Goal: Transaction & Acquisition: Obtain resource

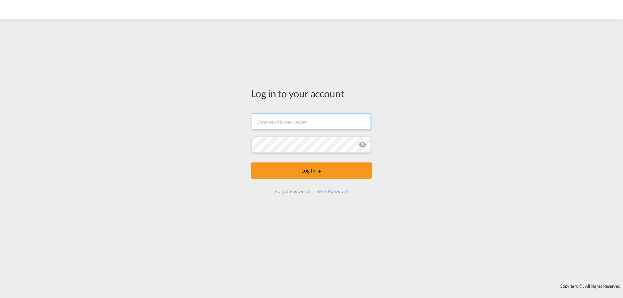
type input "[EMAIL_ADDRESS][DOMAIN_NAME]"
click at [328, 182] on form "[EMAIL_ADDRESS][DOMAIN_NAME] Email field is required Password field is required…" at bounding box center [311, 153] width 121 height 93
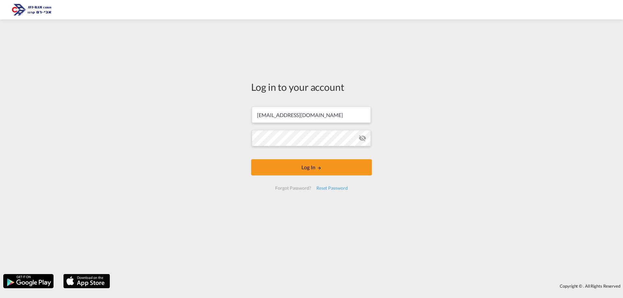
click at [328, 175] on button "Log In" at bounding box center [311, 167] width 121 height 16
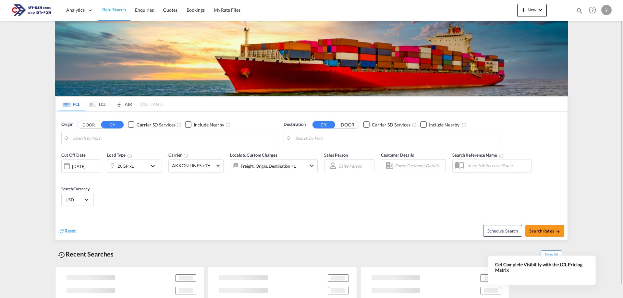
type input "[GEOGRAPHIC_DATA], [GEOGRAPHIC_DATA]"
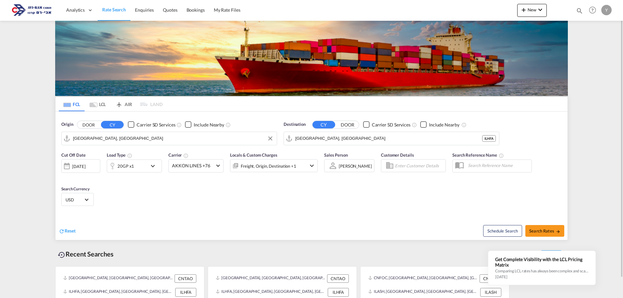
click at [115, 139] on input "[GEOGRAPHIC_DATA], [GEOGRAPHIC_DATA]" at bounding box center [173, 139] width 200 height 10
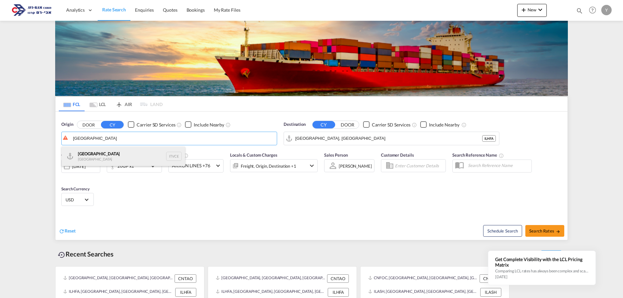
click at [123, 161] on div "Venezia [GEOGRAPHIC_DATA] ITVCE" at bounding box center [123, 156] width 123 height 19
type input "[GEOGRAPHIC_DATA], ITVCE"
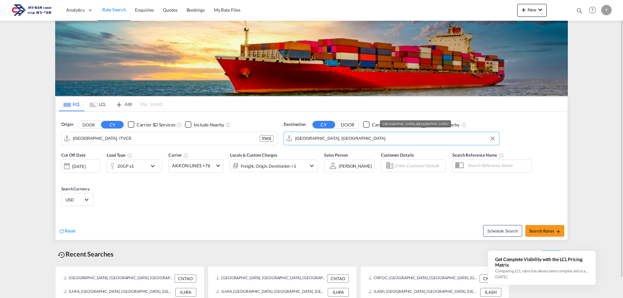
click at [305, 137] on input "[GEOGRAPHIC_DATA], [GEOGRAPHIC_DATA]" at bounding box center [395, 139] width 200 height 10
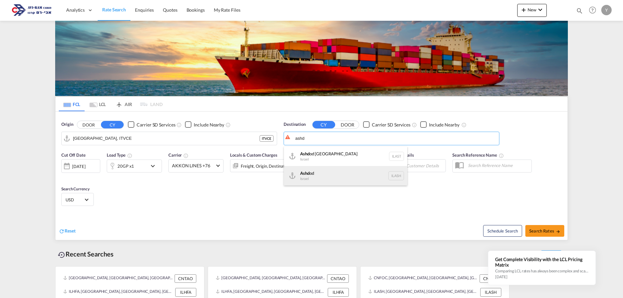
click at [308, 176] on div "Ashd od [GEOGRAPHIC_DATA] [GEOGRAPHIC_DATA]" at bounding box center [345, 175] width 123 height 19
type input "Ashdod, ILASH"
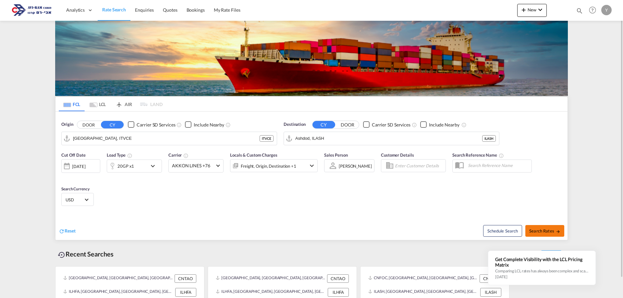
click at [542, 227] on button "Search Rates" at bounding box center [544, 231] width 39 height 12
type input "ITVCE to ILASH / [DATE]"
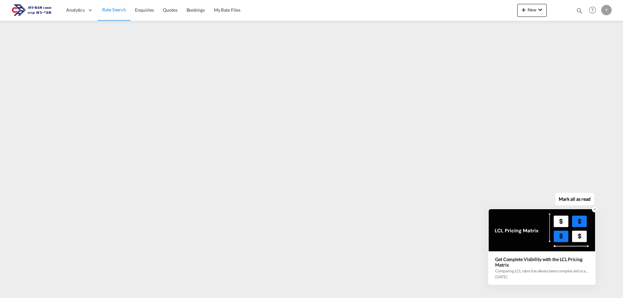
click at [556, 256] on div "Get Complete Visibility with the LCL Pricing Matrix Comparing LCL rates has alw…" at bounding box center [541, 267] width 106 height 33
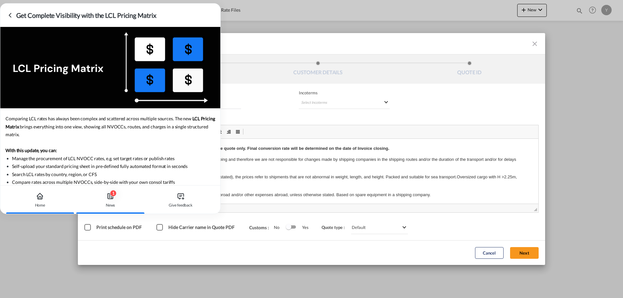
click at [41, 197] on icon at bounding box center [40, 198] width 2 height 3
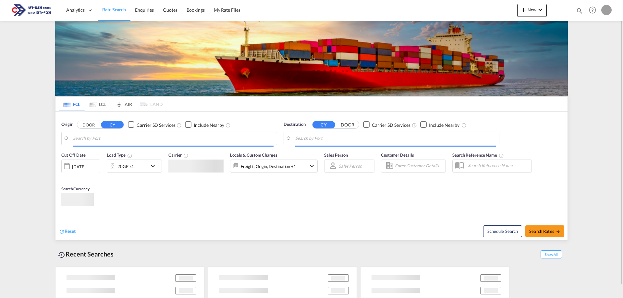
click at [291, 167] on div "Freight, Origin, Destination +1" at bounding box center [268, 165] width 55 height 9
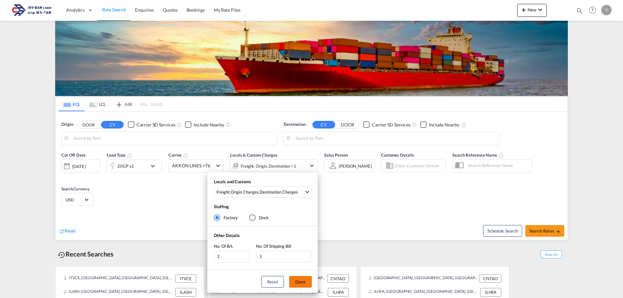
click at [299, 278] on button "Done" at bounding box center [300, 282] width 23 height 12
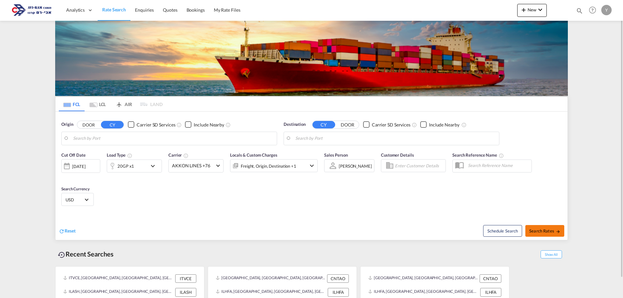
click at [539, 229] on span "Search Rates" at bounding box center [544, 230] width 31 height 5
click at [144, 134] on body "Analytics Dashboard Rate Search Enquiries Quotes Bookings" at bounding box center [311, 149] width 623 height 298
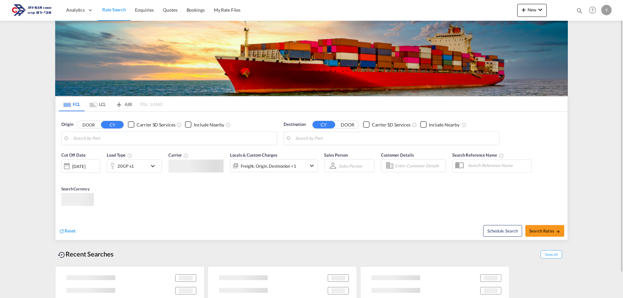
type input "[GEOGRAPHIC_DATA], ITVCE"
type input "Ashdod, ILASH"
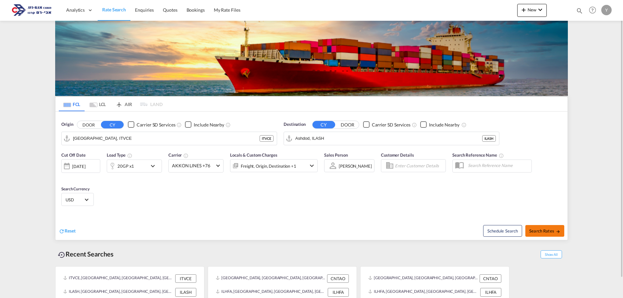
click at [561, 229] on button "Search Rates" at bounding box center [544, 231] width 39 height 12
type input "ITVCE to ILASH / [DATE]"
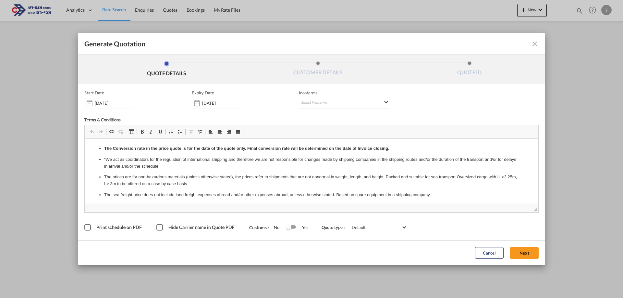
click at [300, 101] on md-select "Select Incoterms CFR - import Cost and Freight DAP - import Delivered at Place …" at bounding box center [344, 103] width 91 height 12
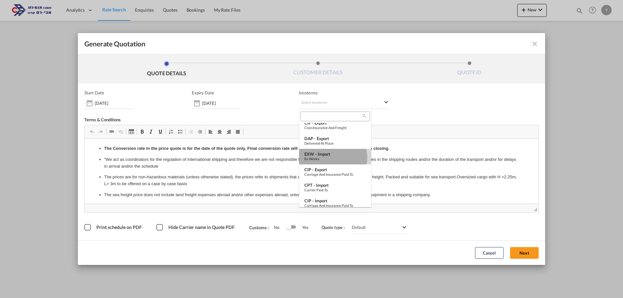
drag, startPoint x: 330, startPoint y: 158, endPoint x: 308, endPoint y: 60, distance: 100.1
click at [330, 158] on div "Ex Works" at bounding box center [335, 159] width 62 height 4
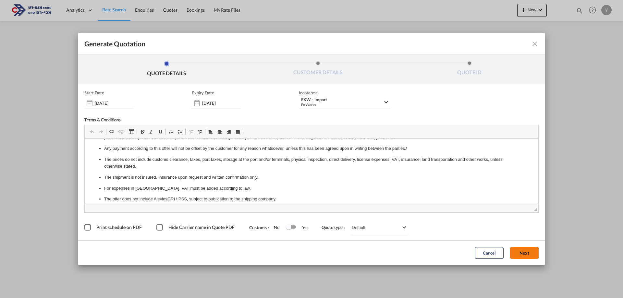
click at [515, 249] on button "Next" at bounding box center [524, 253] width 29 height 12
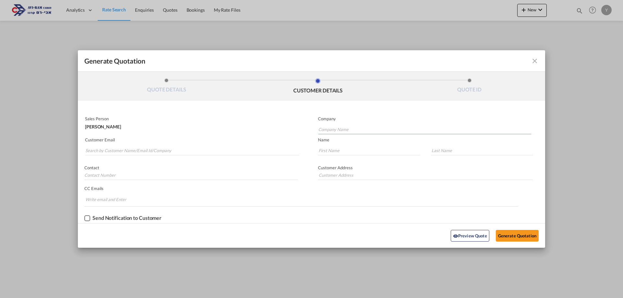
click at [328, 126] on input "Company Name" at bounding box center [424, 130] width 213 height 10
type input "O"
click at [337, 143] on span "OLYM PIA-BAHAR HAIM" at bounding box center [346, 140] width 50 height 6
type input "OLYMPIA-BAHAR HAIM"
type input "."
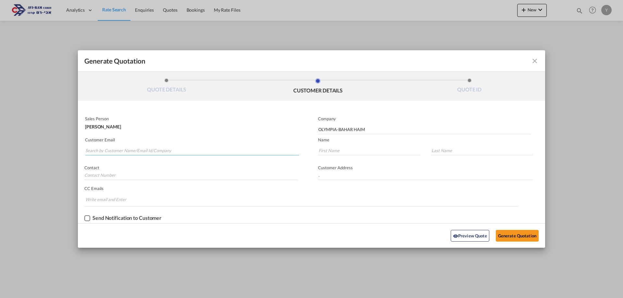
click at [114, 147] on input "Search by Customer Name/Email Id/Company" at bounding box center [192, 151] width 214 height 10
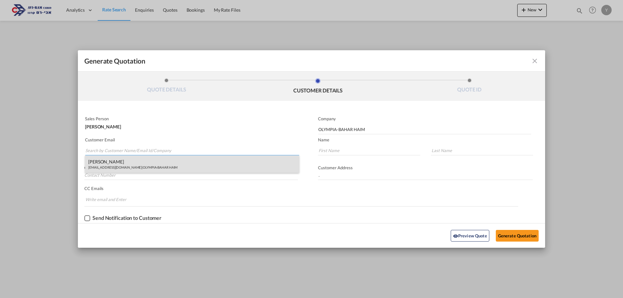
click at [108, 166] on div "HAIM BAHAR OLYMPIA@012.NET.IL | OLYMPIA-BAHAR HAIM" at bounding box center [192, 164] width 214 height 18
type input "OLYMPIA@012.NET.IL"
type input "HAIM"
type input "BAHAR"
type input "0505381443"
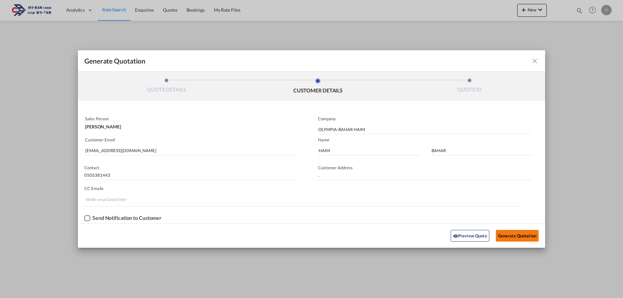
click at [514, 232] on button "Generate Quotation" at bounding box center [516, 236] width 43 height 12
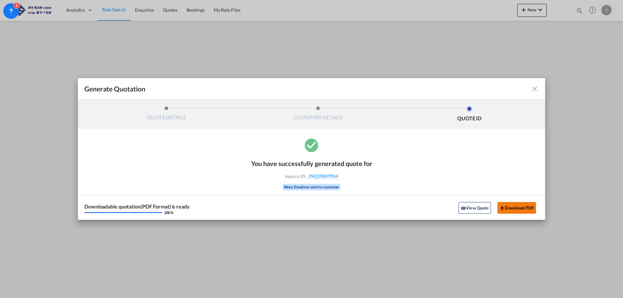
click at [507, 206] on button "Download PDF" at bounding box center [516, 208] width 39 height 12
click at [537, 90] on md-icon "icon-close fg-AAA8AD cursor m-0" at bounding box center [534, 89] width 8 height 8
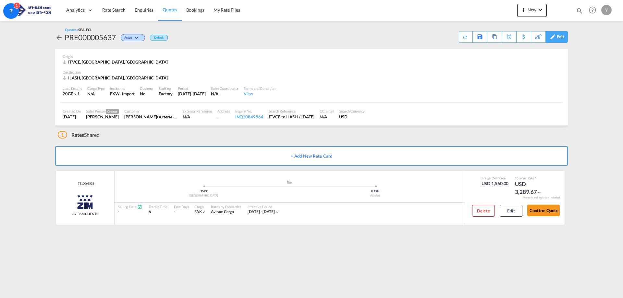
click at [563, 41] on div "Edit" at bounding box center [559, 36] width 7 height 11
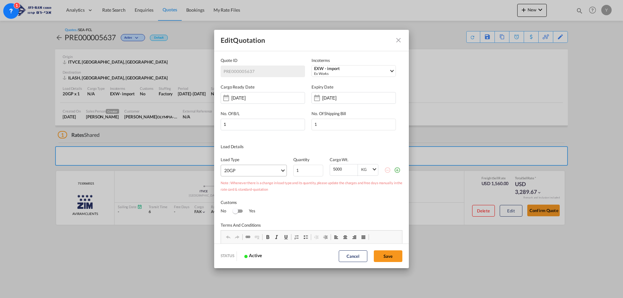
click at [266, 168] on md-select "20GP 40GP 40HC 45HC 20RE 40RE 40HR 20OT 40OT 20FR 40FR 40NR 20NR 45S 20TK 40TK …" at bounding box center [253, 171] width 66 height 12
click at [254, 170] on md-option "40GP" at bounding box center [254, 170] width 71 height 16
click at [382, 259] on button "Save" at bounding box center [388, 256] width 29 height 12
click at [393, 254] on button "Save" at bounding box center [388, 256] width 29 height 12
click at [387, 257] on button "Save" at bounding box center [388, 256] width 29 height 12
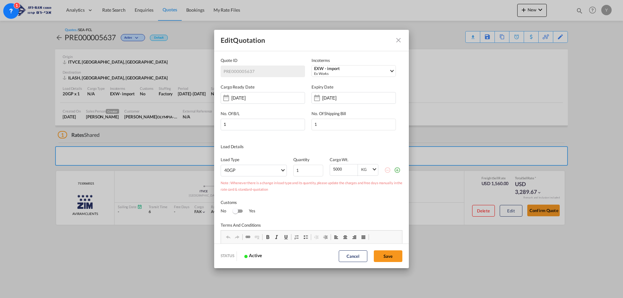
click at [368, 198] on div "Customs No Yes" at bounding box center [311, 204] width 182 height 23
click at [248, 174] on md-select "40GP" at bounding box center [253, 171] width 66 height 12
click at [248, 174] on md-option "20GP" at bounding box center [254, 170] width 71 height 16
click at [250, 173] on span "20GP" at bounding box center [252, 171] width 56 height 6
click at [235, 184] on div "40HC" at bounding box center [230, 186] width 12 height 6
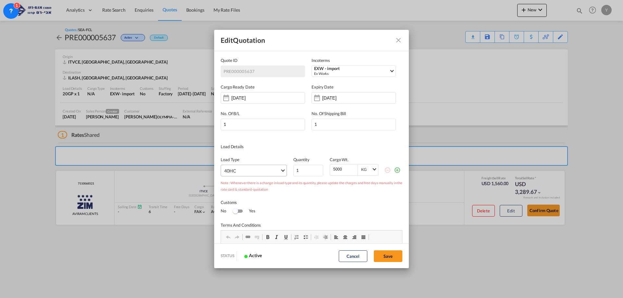
click at [281, 170] on md-select "40HC" at bounding box center [253, 171] width 66 height 12
click at [243, 186] on md-option "40GP" at bounding box center [254, 186] width 71 height 16
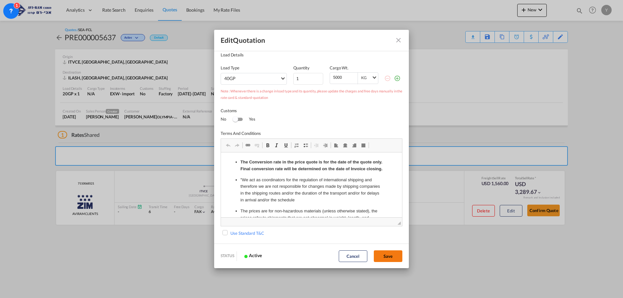
click at [386, 257] on button "Save" at bounding box center [388, 256] width 29 height 12
click at [375, 251] on button "Save" at bounding box center [388, 256] width 29 height 12
click at [361, 256] on button "Cancel" at bounding box center [353, 256] width 29 height 12
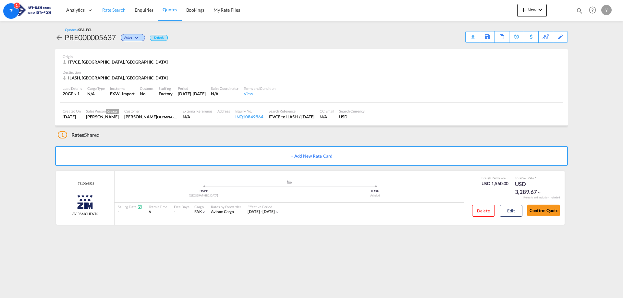
click at [117, 11] on span "Rate Search" at bounding box center [113, 10] width 23 height 6
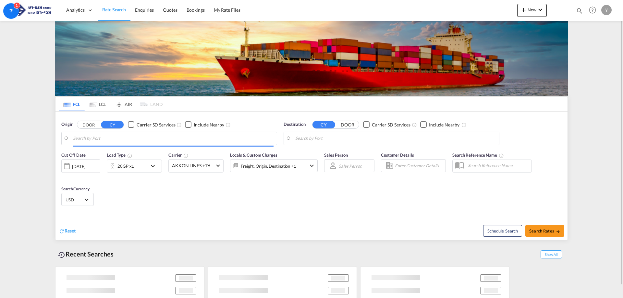
type input "[GEOGRAPHIC_DATA], ITVCE"
type input "Ashdod, ILASH"
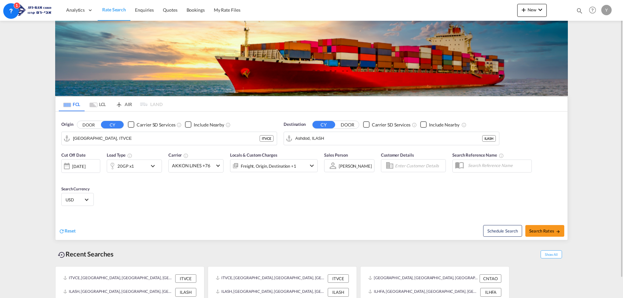
click at [146, 165] on div "20GP x1" at bounding box center [127, 166] width 40 height 13
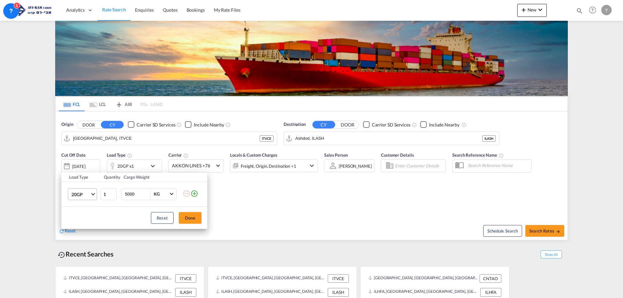
click at [89, 192] on span "20GP" at bounding box center [80, 194] width 19 height 6
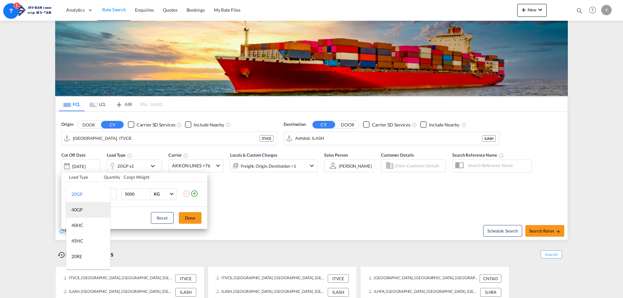
click at [91, 215] on md-option "40GP" at bounding box center [88, 210] width 44 height 16
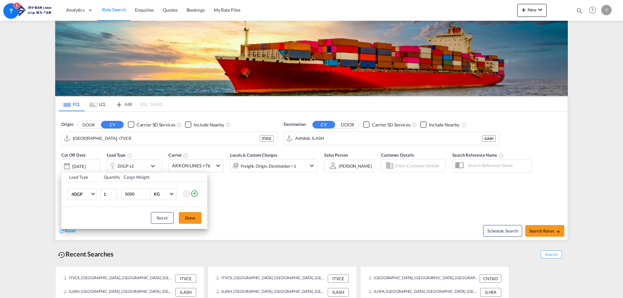
click at [536, 230] on div "Load Type Quantity Cargo Weight 40GP 1 5000 KG KG Load type addition is restric…" at bounding box center [311, 149] width 623 height 298
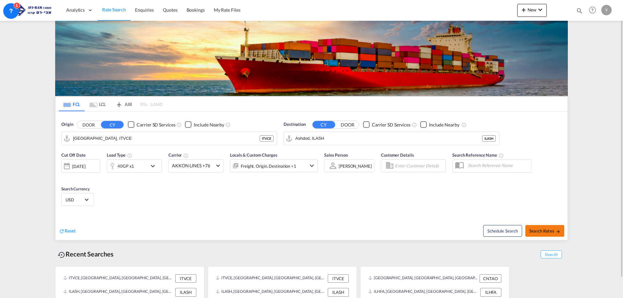
click at [535, 228] on button "Search Rates" at bounding box center [544, 231] width 39 height 12
type input "ITVCE to ILASH / [DATE]"
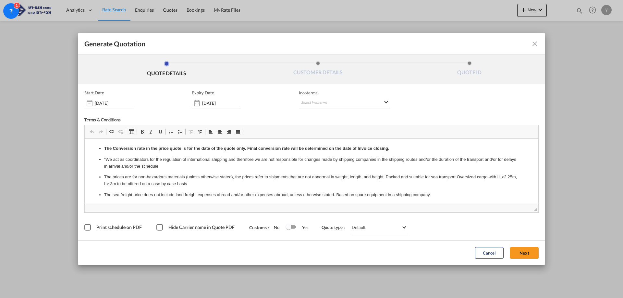
click at [391, 102] on div "Start Date 10 Sep 2025 Expiry Date 30 Sep 2025 Incoterms Select Incoterms CFR -…" at bounding box center [311, 99] width 454 height 19
click at [378, 102] on md-select "Select Incoterms CFR - import Cost and Freight DAP - import Delivered at Place …" at bounding box center [344, 103] width 91 height 12
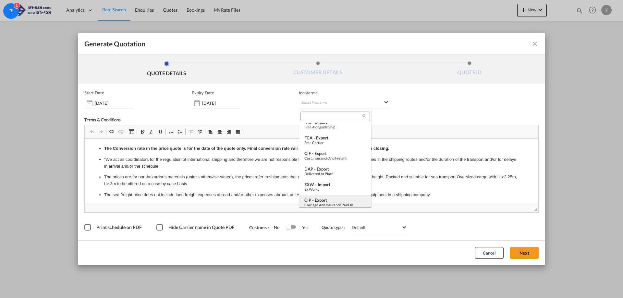
scroll to position [130, 0]
click at [323, 154] on div "EXW - import" at bounding box center [335, 153] width 62 height 5
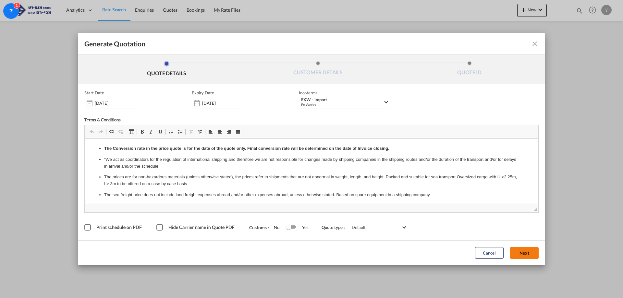
click at [520, 256] on button "Next" at bounding box center [524, 253] width 29 height 12
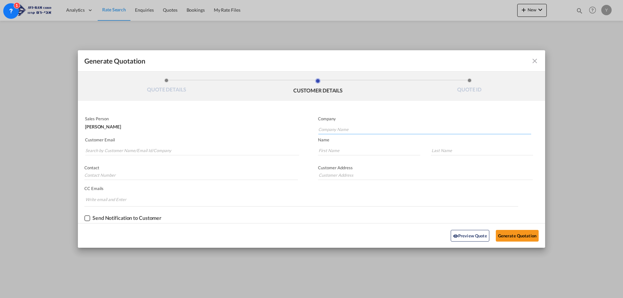
click at [320, 128] on input "Company Name" at bounding box center [424, 130] width 213 height 10
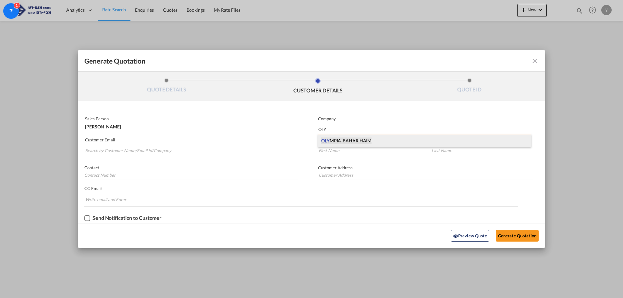
click at [345, 141] on span "OLY MPIA-BAHAR HAIM" at bounding box center [346, 140] width 50 height 6
type input "OLYMPIA-BAHAR HAIM"
type input "."
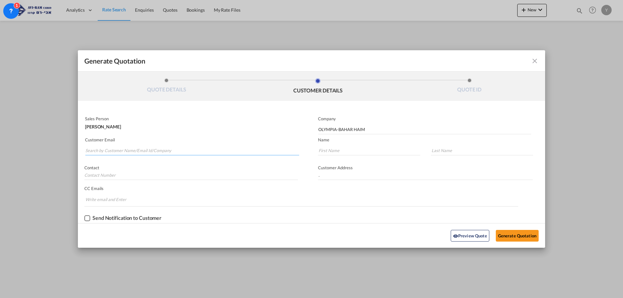
click at [91, 149] on input "Search by Customer Name/Email Id/Company" at bounding box center [192, 151] width 214 height 10
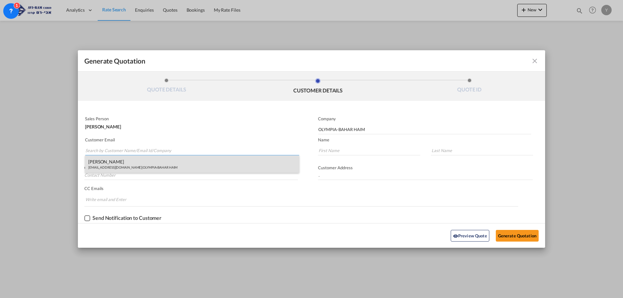
click at [104, 160] on div "HAIM BAHAR OLYMPIA@012.NET.IL | OLYMPIA-BAHAR HAIM" at bounding box center [192, 164] width 214 height 18
type input "OLYMPIA@012.NET.IL"
type input "HAIM"
type input "BAHAR"
type input "0505381443"
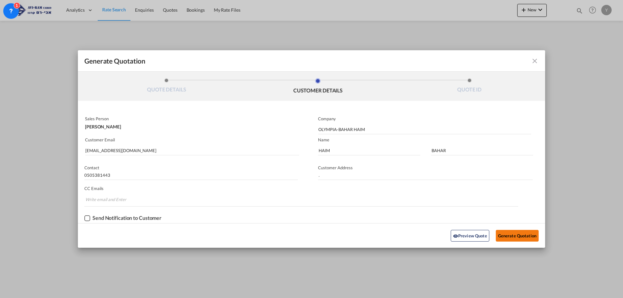
click at [512, 232] on button "Generate Quotation" at bounding box center [516, 236] width 43 height 12
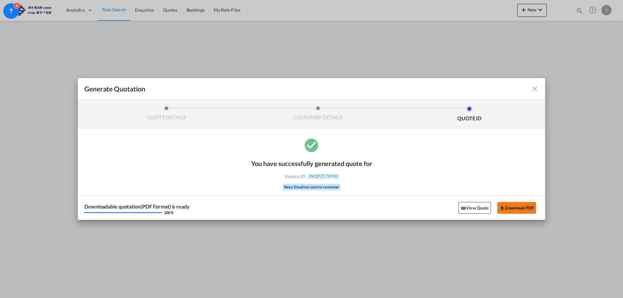
click at [507, 205] on button "Download PDF" at bounding box center [516, 208] width 39 height 12
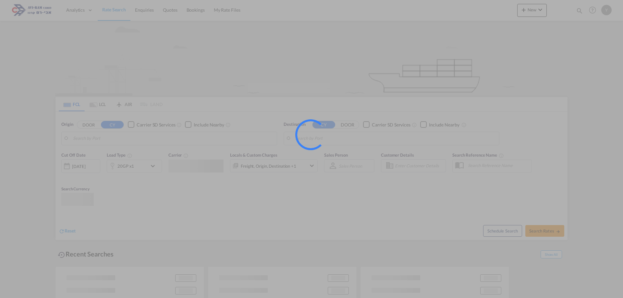
type input "[GEOGRAPHIC_DATA], ITVCE"
type input "Ashdod, ILASH"
